Goal: Task Accomplishment & Management: Manage account settings

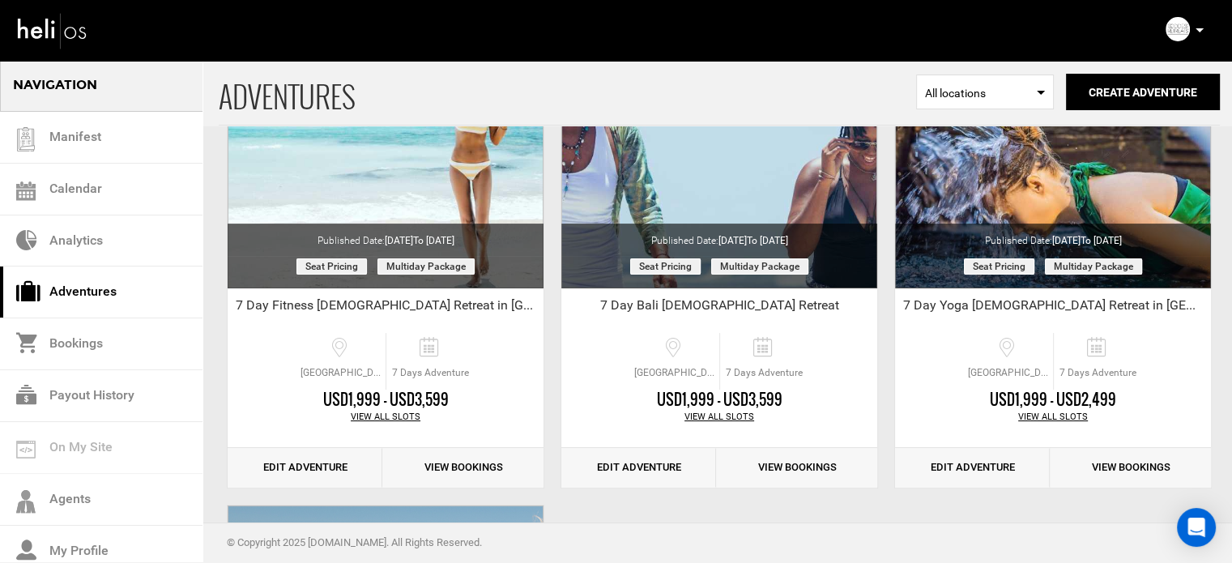
click at [1195, 29] on icon at bounding box center [1199, 30] width 8 height 4
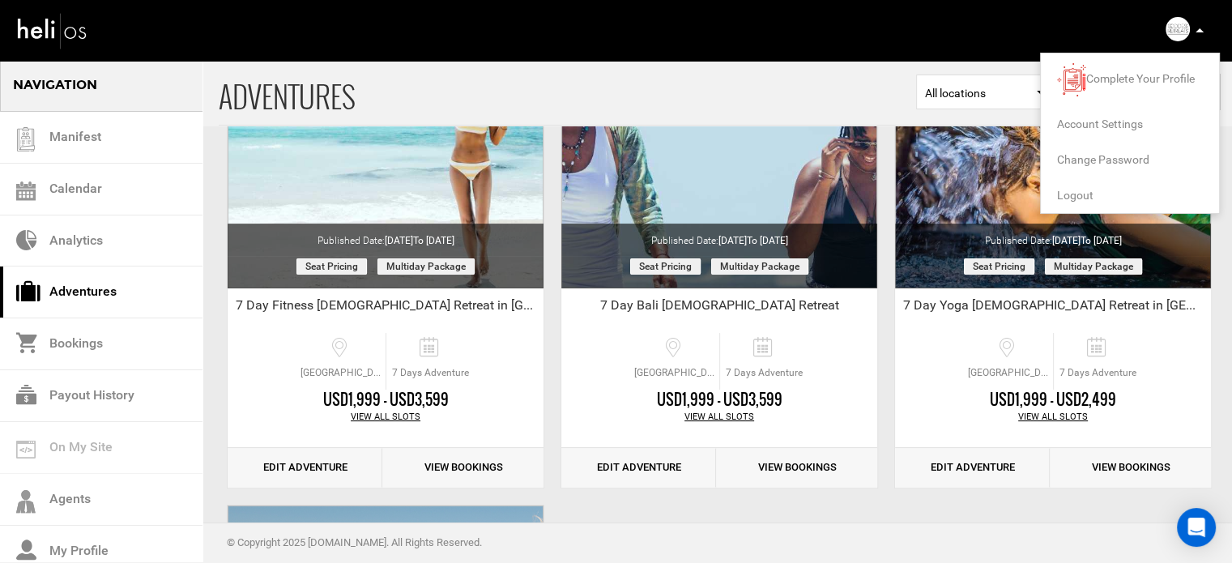
click at [1079, 194] on span "Logout" at bounding box center [1075, 195] width 36 height 13
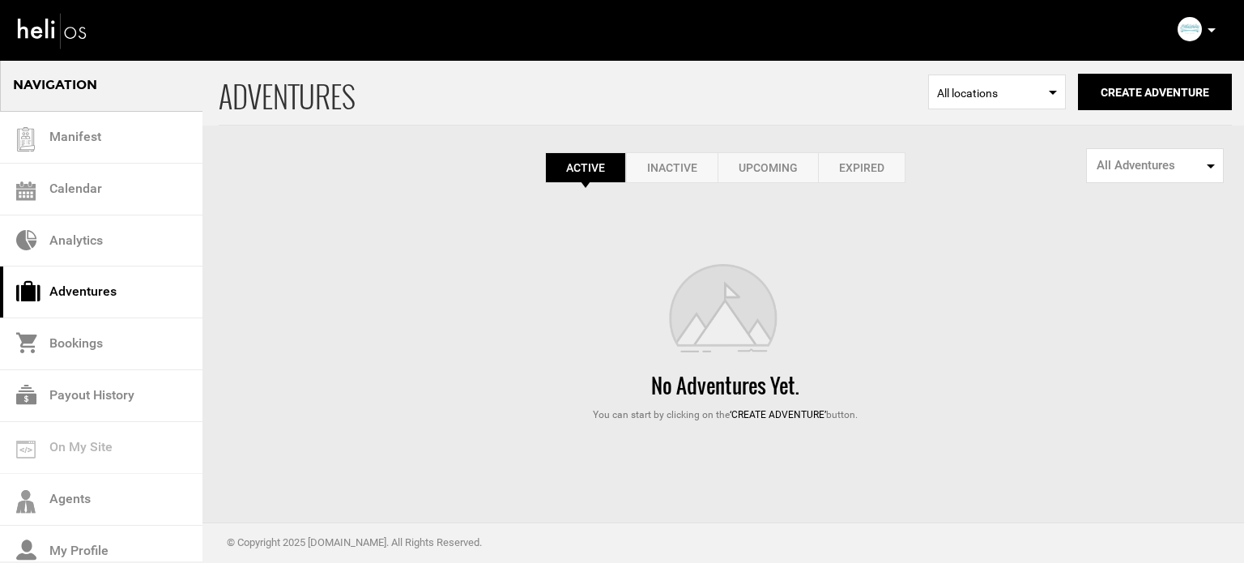
click at [865, 175] on link "Expired" at bounding box center [861, 167] width 87 height 31
